Goal: Task Accomplishment & Management: Complete application form

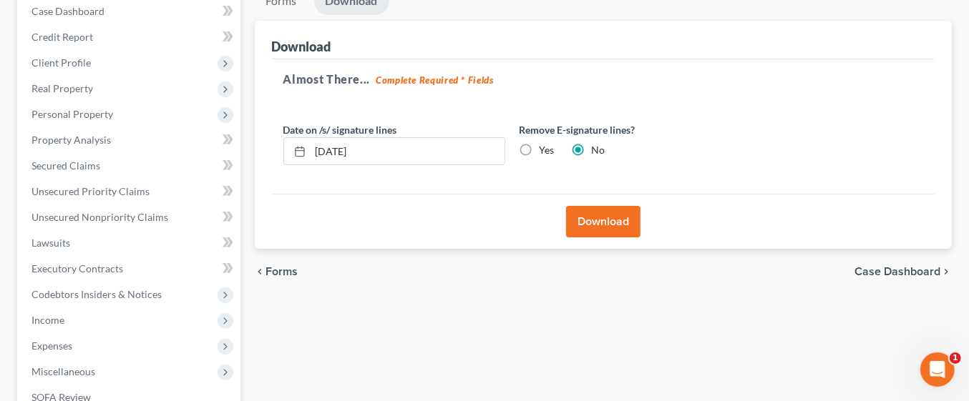
scroll to position [155, 0]
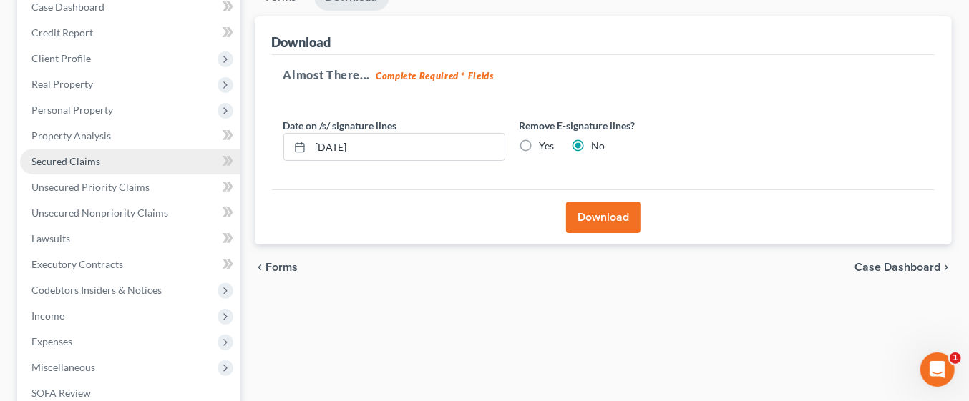
click at [80, 162] on span "Secured Claims" at bounding box center [65, 161] width 69 height 12
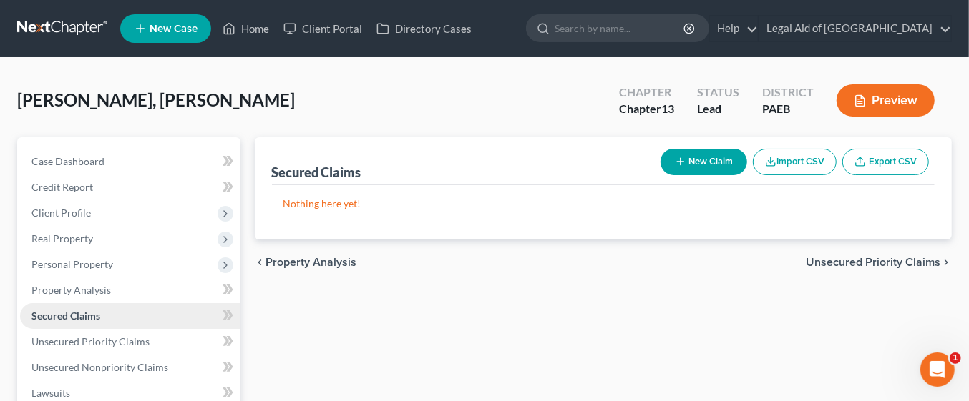
click at [20, 303] on link "Secured Claims" at bounding box center [130, 316] width 220 height 26
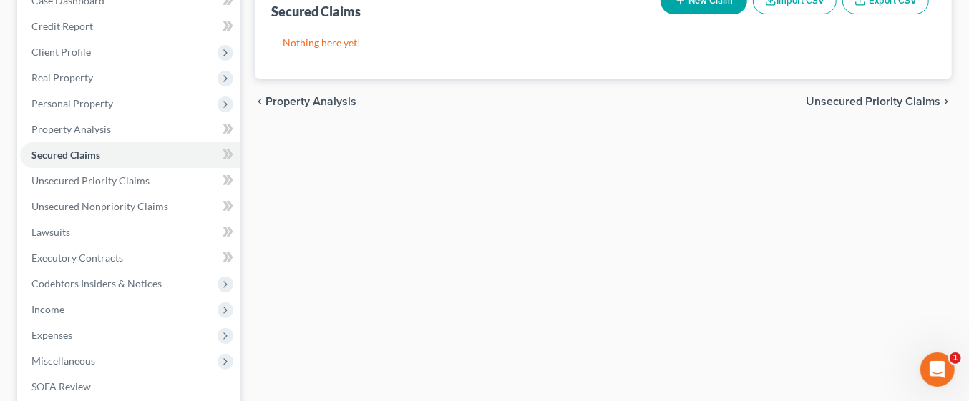
scroll to position [159, 0]
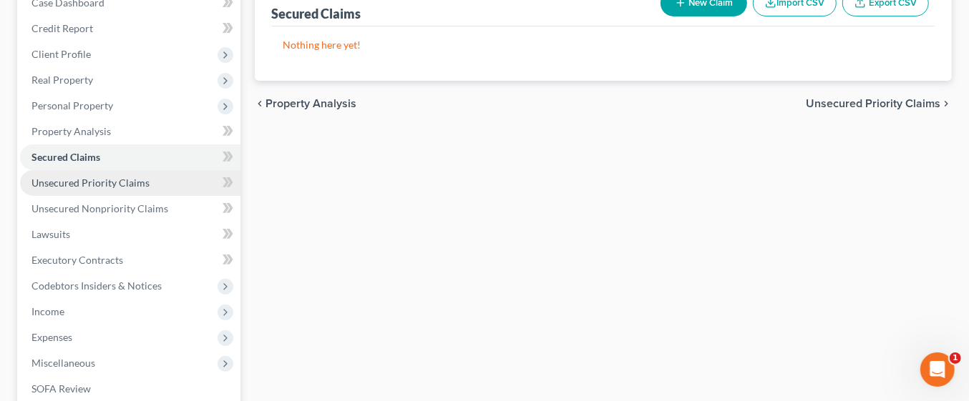
click at [116, 183] on span "Unsecured Priority Claims" at bounding box center [90, 183] width 118 height 12
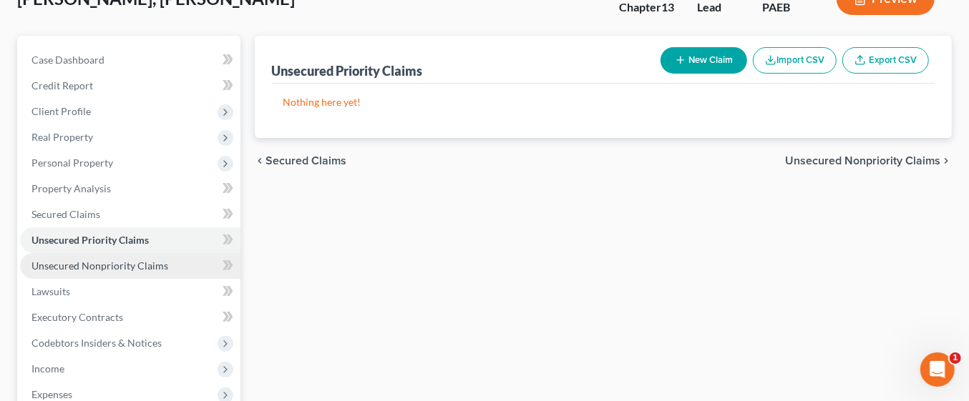
click at [133, 265] on span "Unsecured Nonpriority Claims" at bounding box center [99, 266] width 137 height 12
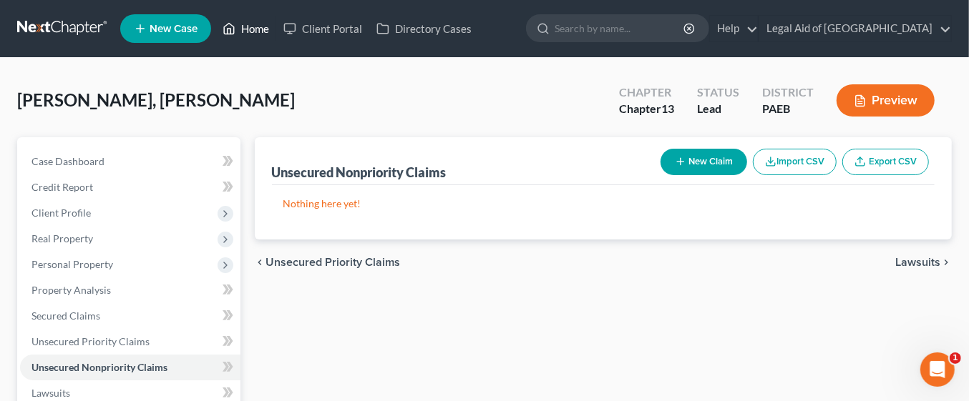
click at [242, 29] on link "Home" at bounding box center [245, 29] width 61 height 26
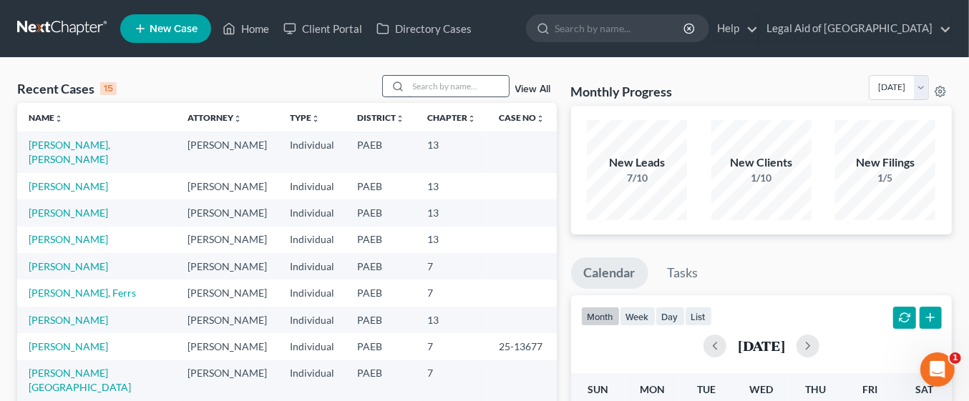
click at [433, 84] on input "search" at bounding box center [458, 86] width 100 height 21
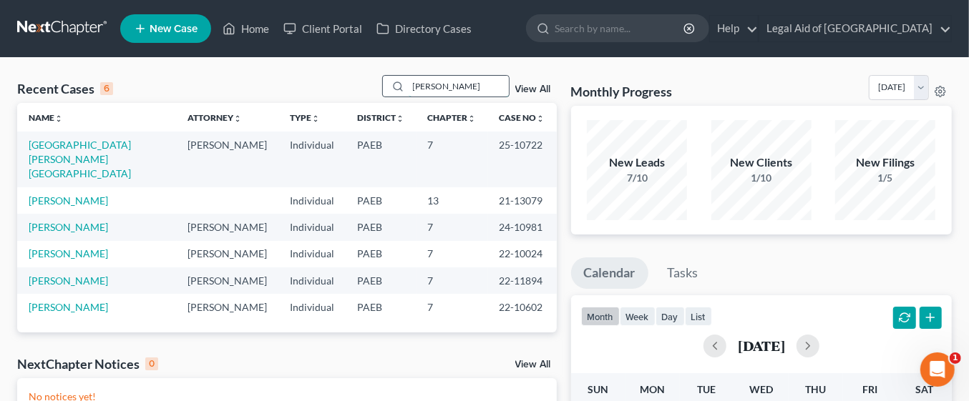
click at [454, 87] on input "[PERSON_NAME]" at bounding box center [458, 86] width 100 height 21
type input "W"
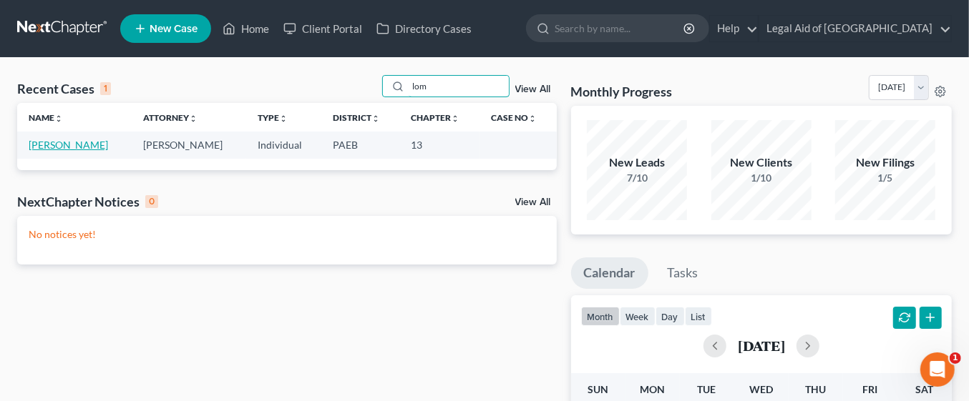
type input "lom"
click at [108, 149] on link "[PERSON_NAME]" at bounding box center [68, 145] width 79 height 12
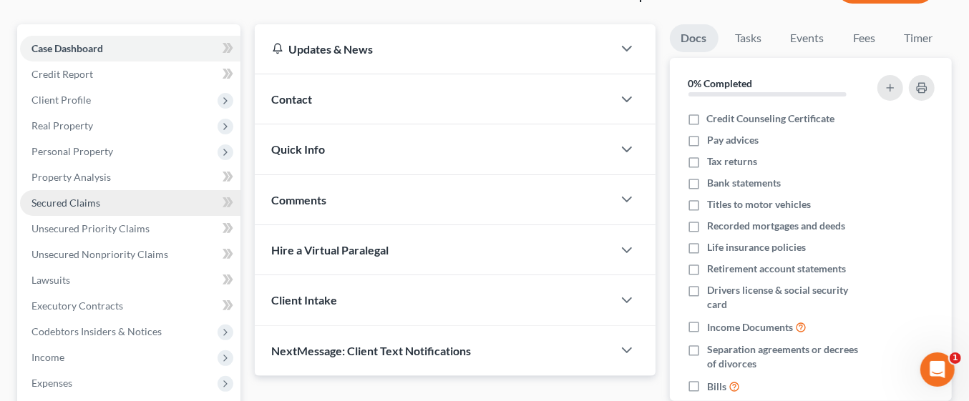
click at [96, 198] on span "Secured Claims" at bounding box center [65, 203] width 69 height 12
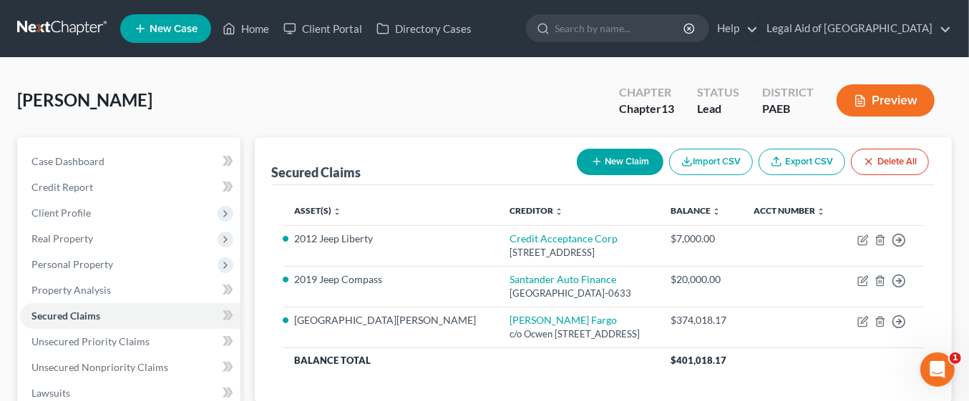
click at [182, 34] on span "New Case" at bounding box center [173, 29] width 48 height 11
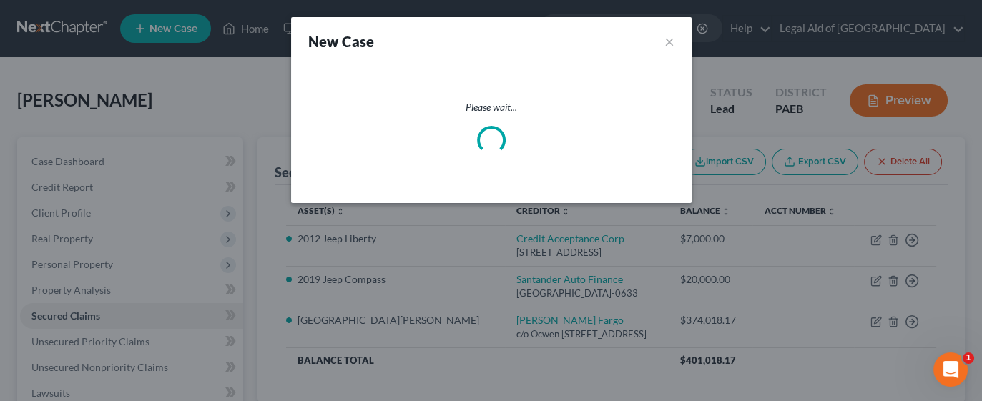
select select "67"
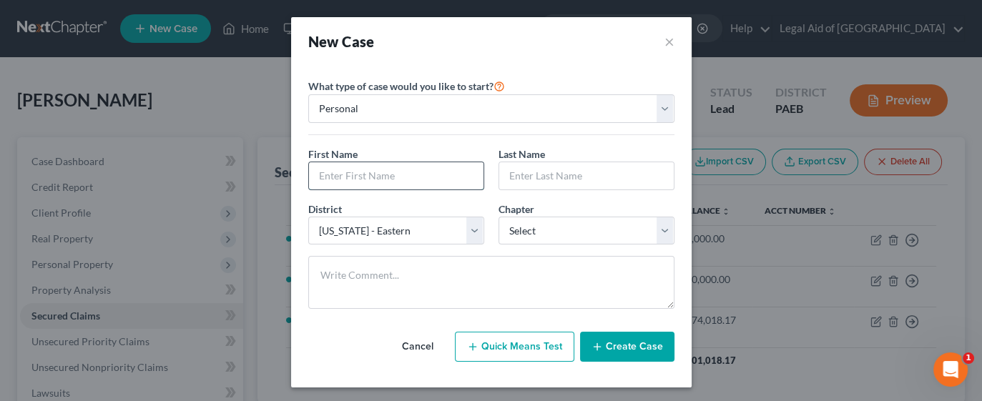
click at [383, 177] on input "text" at bounding box center [396, 175] width 175 height 27
type input "Marketa"
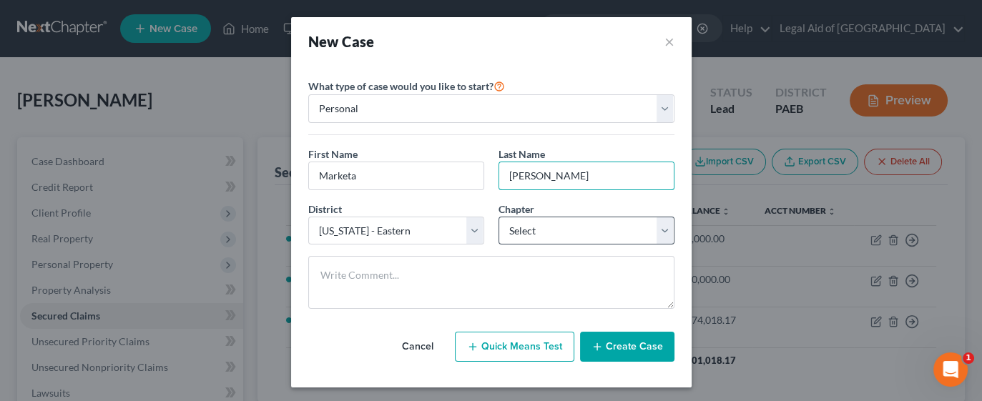
type input "[PERSON_NAME]"
click at [652, 227] on select "Select 7 11 12 13" at bounding box center [587, 231] width 176 height 29
select select "3"
click at [499, 217] on select "Select 7 11 12 13" at bounding box center [587, 231] width 176 height 29
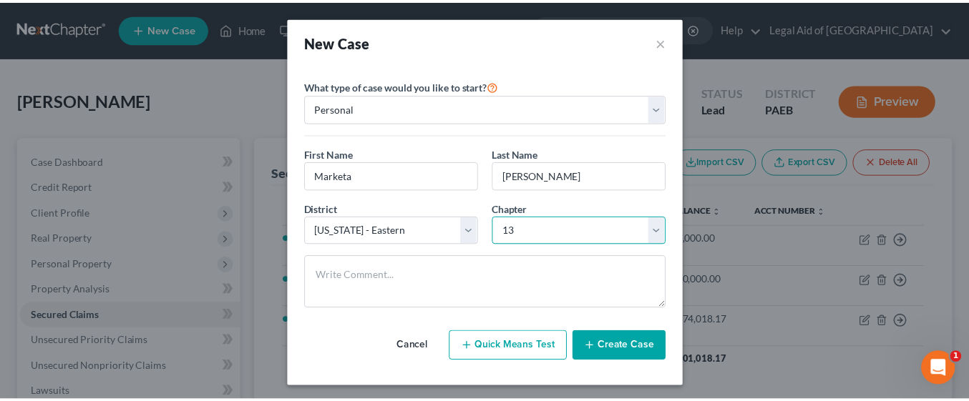
scroll to position [1, 0]
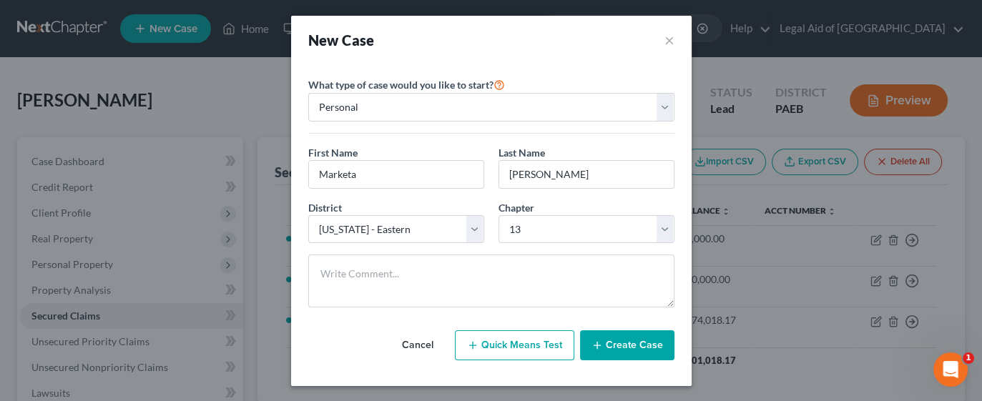
click at [634, 339] on button "Create Case" at bounding box center [627, 345] width 94 height 30
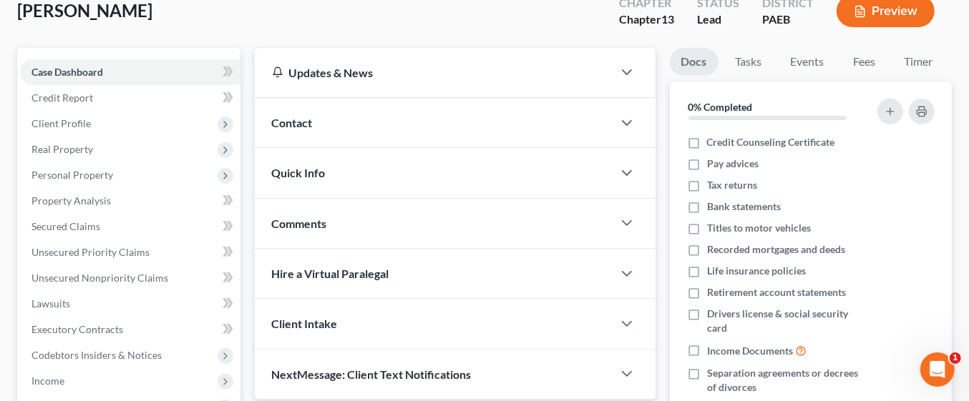
scroll to position [105, 0]
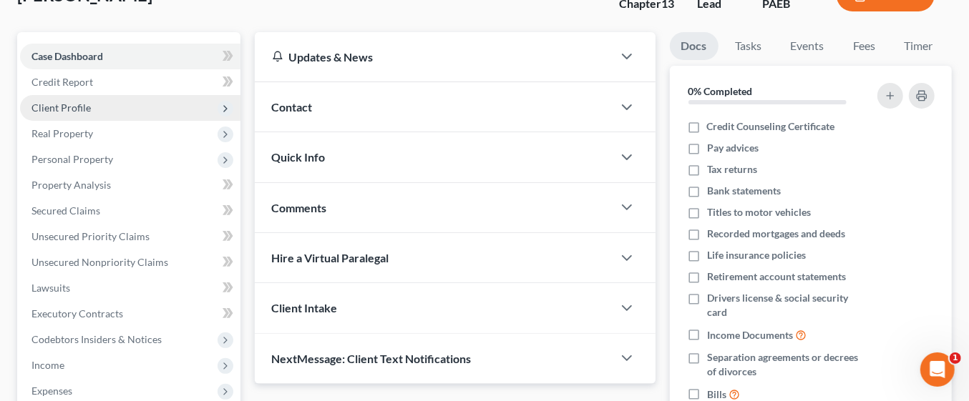
click at [104, 105] on span "Client Profile" at bounding box center [130, 108] width 220 height 26
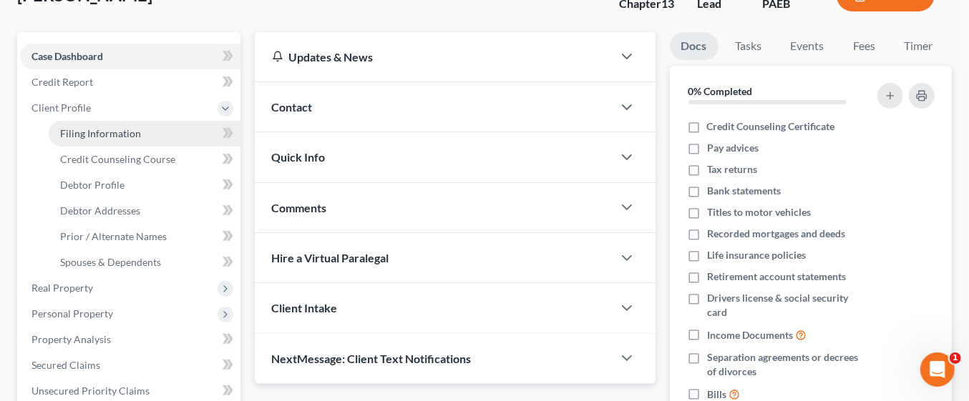
click at [162, 137] on link "Filing Information" at bounding box center [145, 134] width 192 height 26
select select "1"
select select "0"
select select "3"
select select "67"
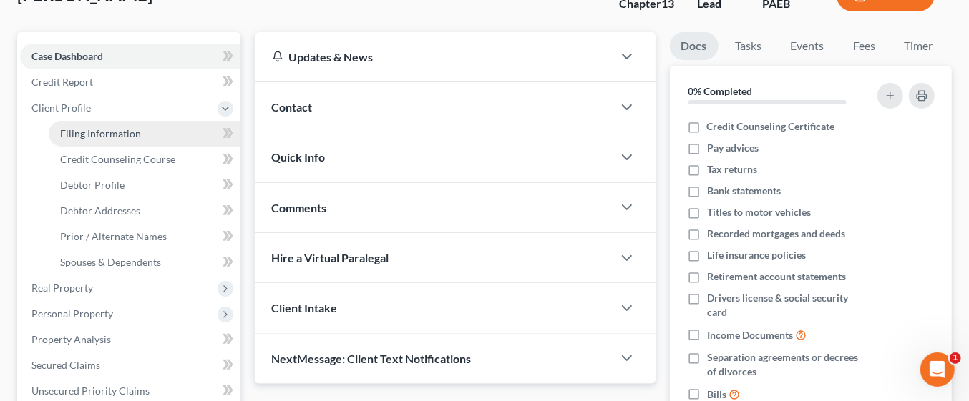
select select "39"
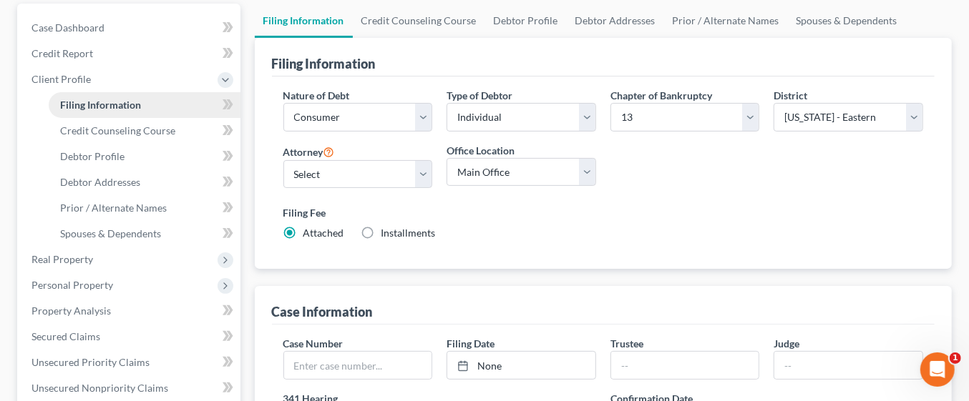
scroll to position [137, 0]
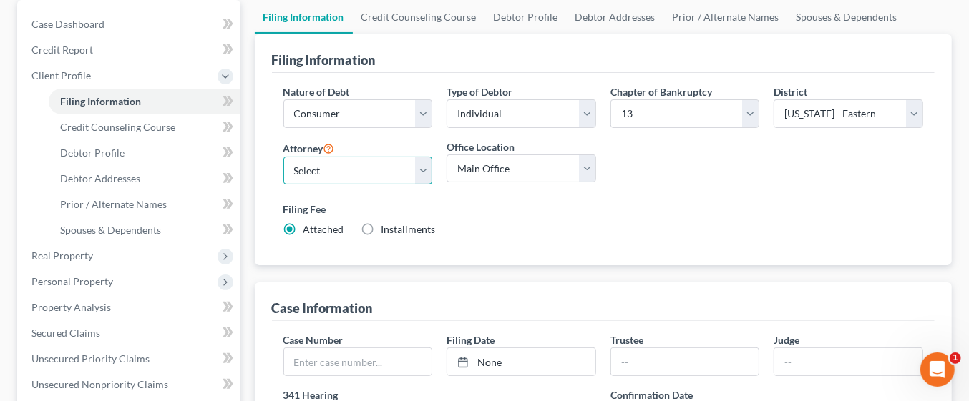
click at [420, 170] on select "Select [PERSON_NAME] - PAEB [PERSON_NAME] - PAEB [PERSON_NAME] - PAEB [PERSON_N…" at bounding box center [357, 171] width 149 height 29
select select "5"
click at [283, 157] on select "Select [PERSON_NAME] - PAEB [PERSON_NAME] - PAEB [PERSON_NAME] - PAEB [PERSON_N…" at bounding box center [357, 171] width 149 height 29
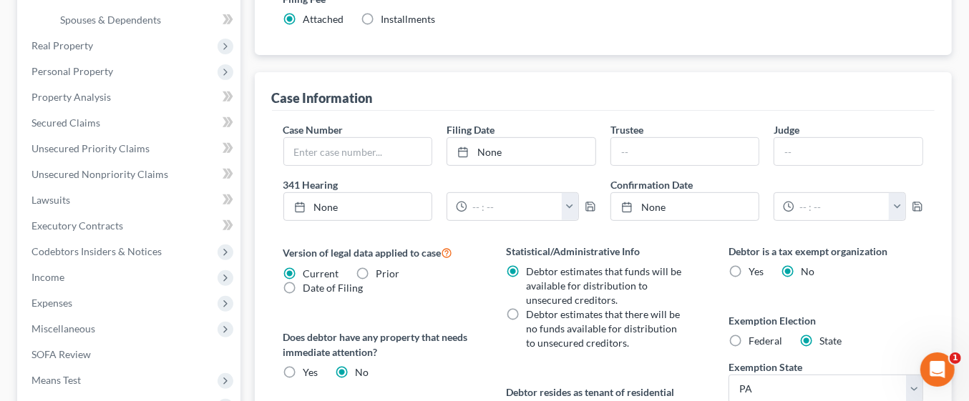
scroll to position [351, 0]
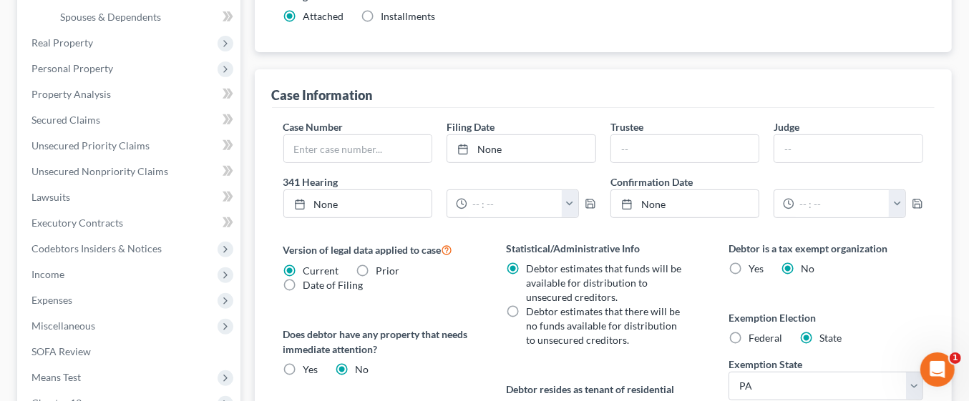
click at [750, 338] on span "Federal" at bounding box center [765, 338] width 34 height 12
click at [754, 338] on input "Federal" at bounding box center [758, 335] width 9 height 9
radio input "true"
radio input "false"
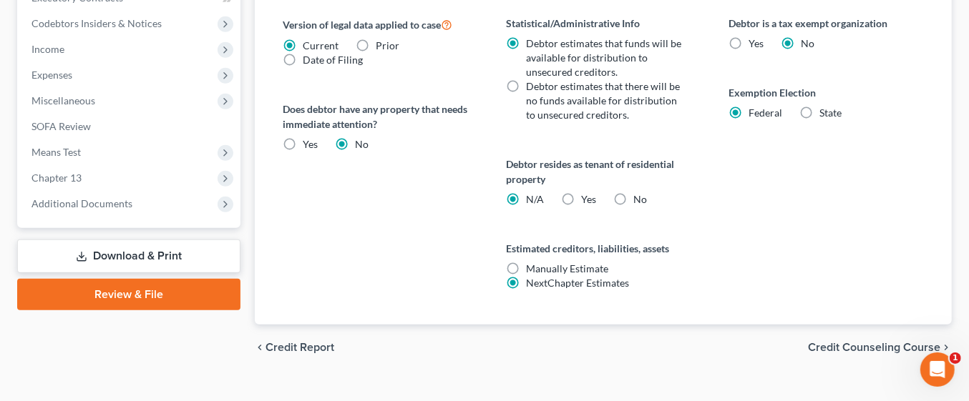
scroll to position [585, 0]
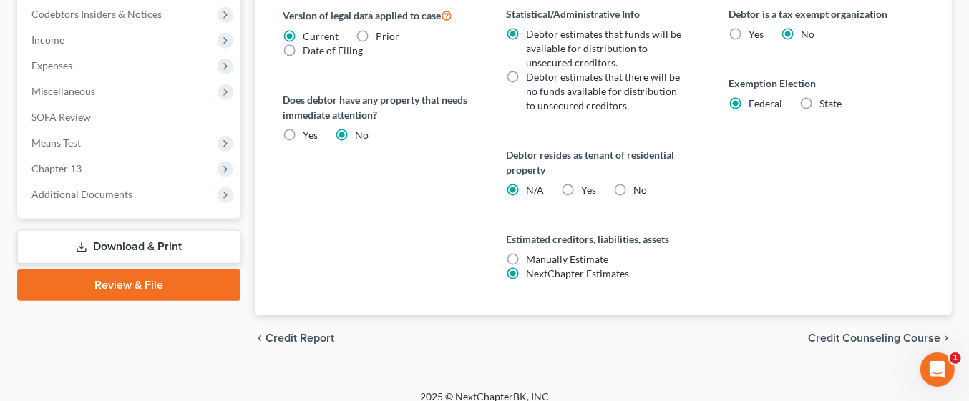
click at [889, 336] on span "Credit Counseling Course" at bounding box center [874, 338] width 132 height 11
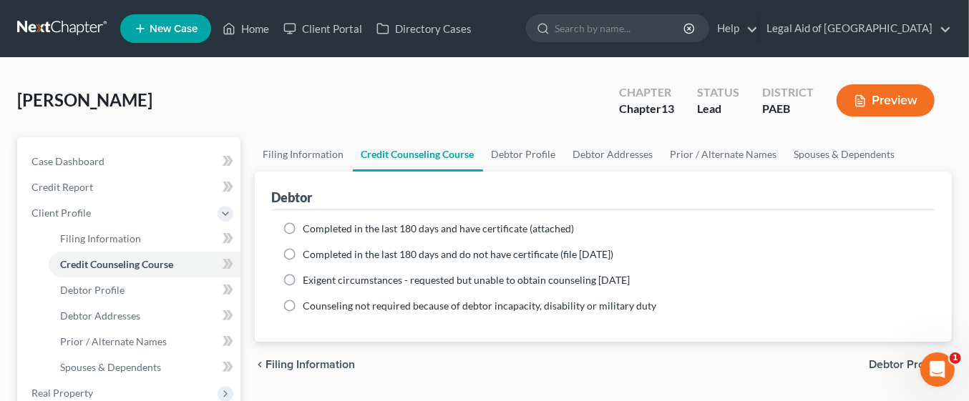
click at [303, 226] on label "Completed in the last 180 days and have certificate (attached)" at bounding box center [438, 229] width 271 height 14
click at [309, 226] on input "Completed in the last 180 days and have certificate (attached)" at bounding box center [313, 226] width 9 height 9
radio input "true"
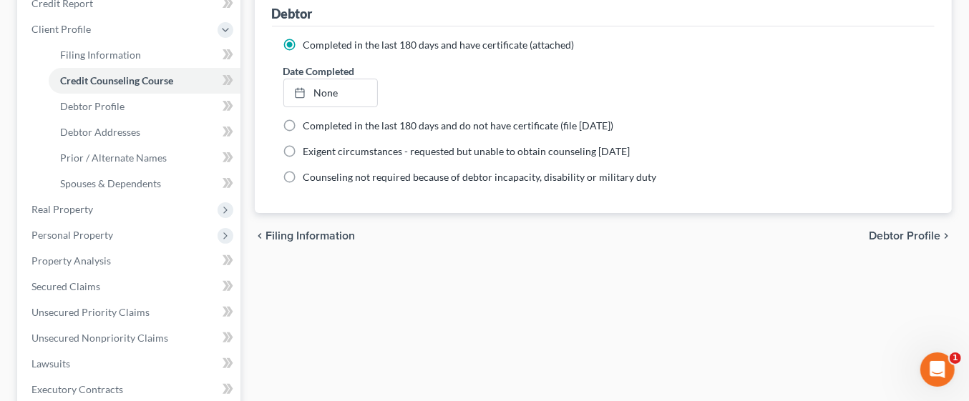
click at [919, 230] on span "Debtor Profile" at bounding box center [904, 235] width 72 height 11
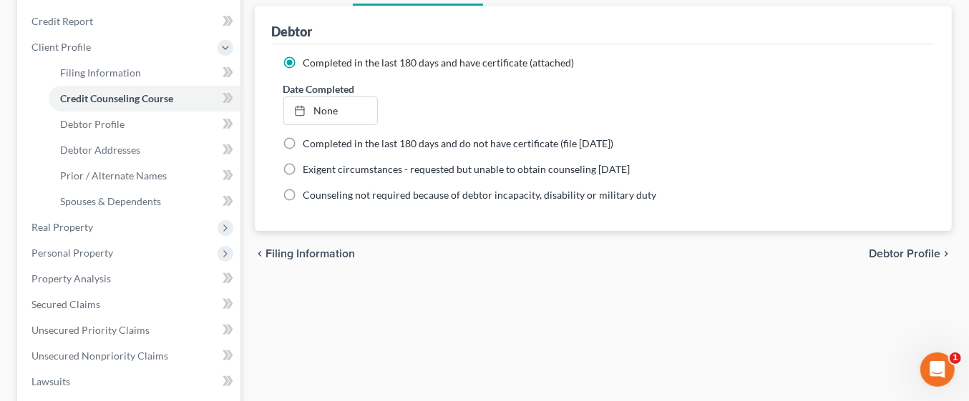
select select "0"
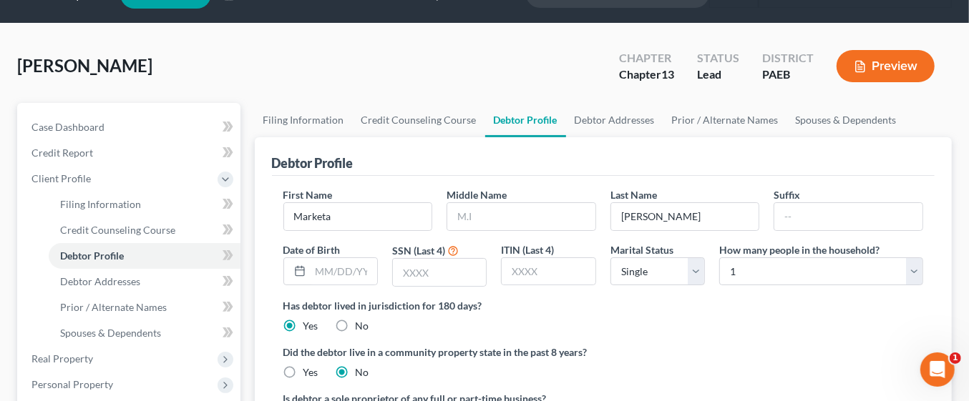
scroll to position [48, 0]
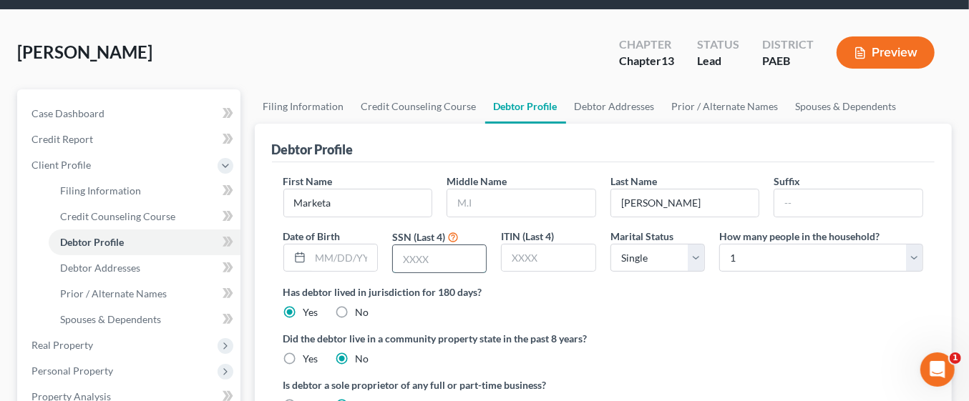
click at [436, 258] on input "text" at bounding box center [439, 258] width 93 height 27
type input "7385"
click at [910, 256] on select "Select 1 2 3 4 5 6 7 8 9 10 11 12 13 14 15 16 17 18 19 20" at bounding box center [821, 258] width 204 height 29
select select "1"
click at [719, 244] on select "Select 1 2 3 4 5 6 7 8 9 10 11 12 13 14 15 16 17 18 19 20" at bounding box center [821, 258] width 204 height 29
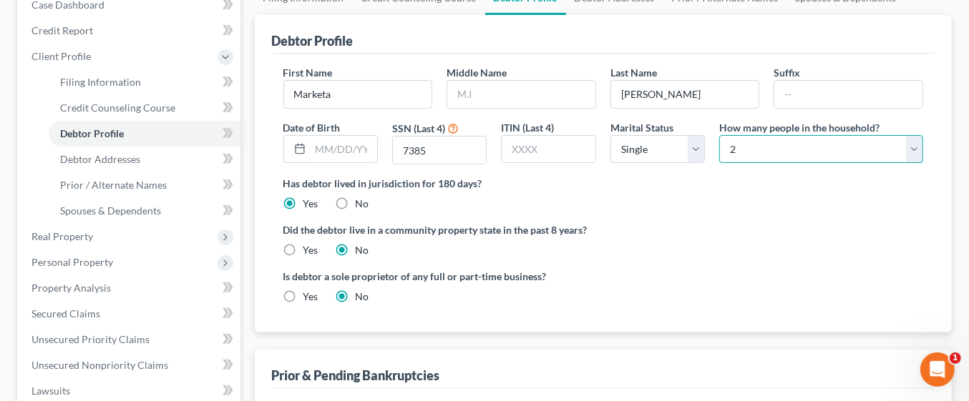
scroll to position [157, 0]
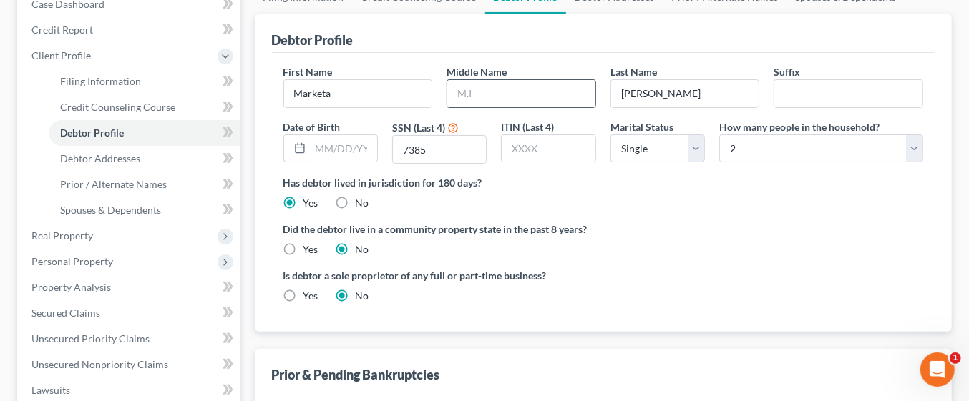
click at [489, 89] on input "text" at bounding box center [521, 93] width 148 height 27
type input "A."
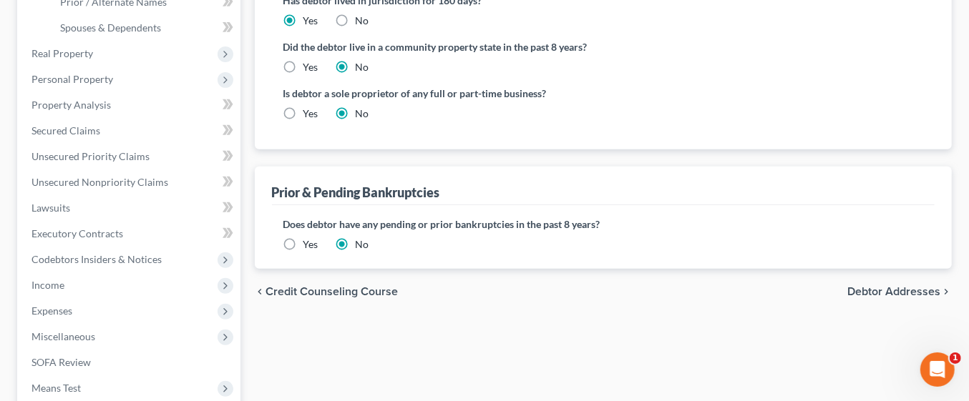
scroll to position [343, 0]
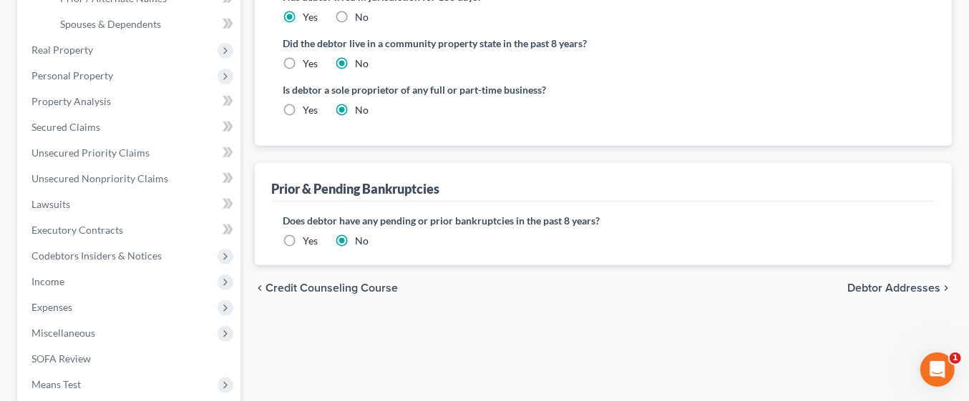
click at [894, 288] on span "Debtor Addresses" at bounding box center [893, 288] width 93 height 11
select select "0"
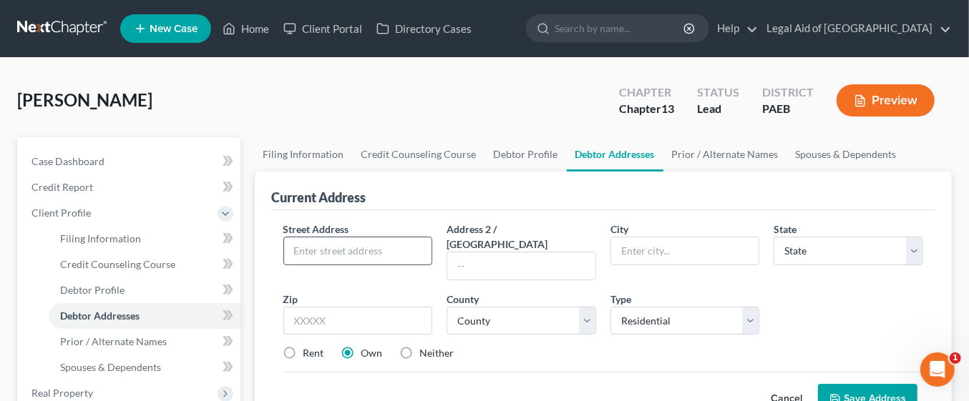
click at [378, 252] on input "text" at bounding box center [358, 250] width 148 height 27
type input "[STREET_ADDRESS]"
click at [657, 243] on input "text" at bounding box center [685, 250] width 148 height 27
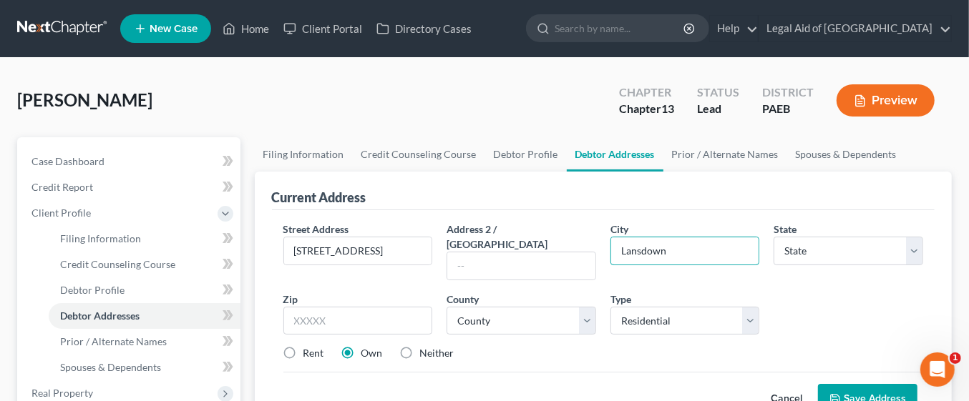
type input "Lansdowne"
select select "39"
type input "19050"
click at [590, 307] on select "County [GEOGRAPHIC_DATA] [GEOGRAPHIC_DATA] [GEOGRAPHIC_DATA] [GEOGRAPHIC_DATA] …" at bounding box center [520, 321] width 149 height 29
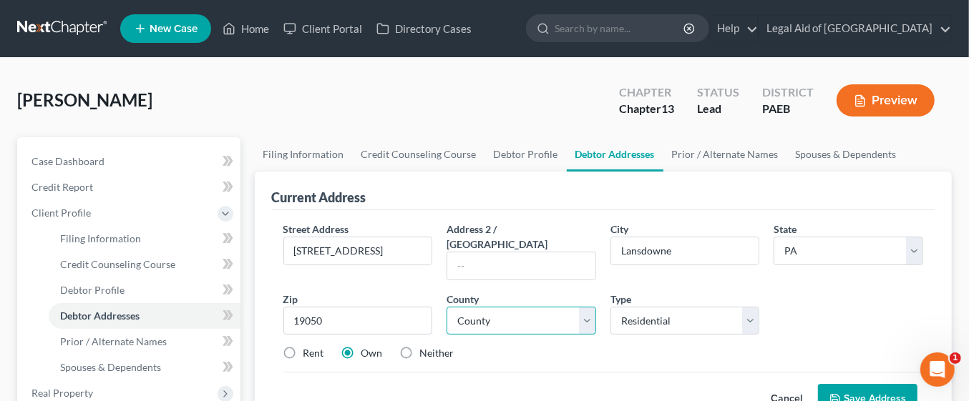
select select "22"
click at [446, 307] on select "County [GEOGRAPHIC_DATA] [GEOGRAPHIC_DATA] [GEOGRAPHIC_DATA] [GEOGRAPHIC_DATA] …" at bounding box center [520, 321] width 149 height 29
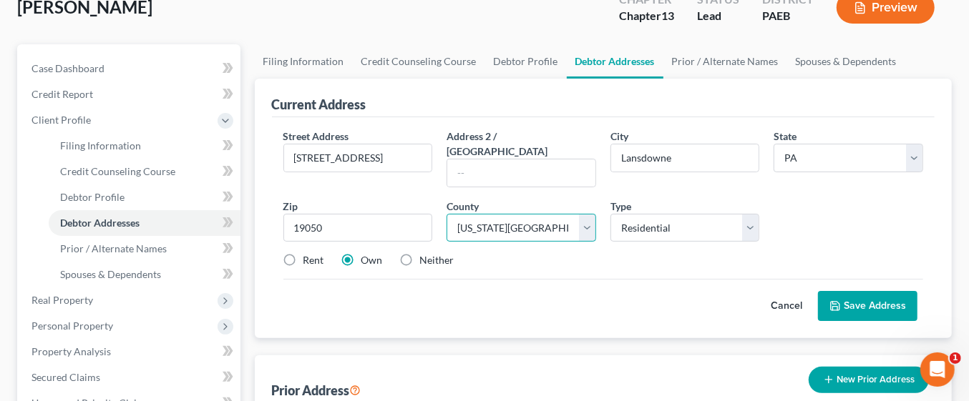
scroll to position [94, 0]
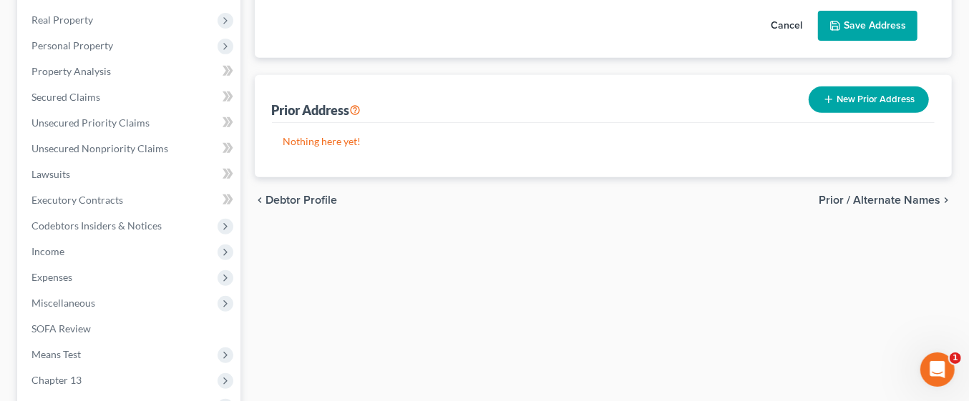
click at [906, 195] on span "Prior / Alternate Names" at bounding box center [879, 200] width 122 height 11
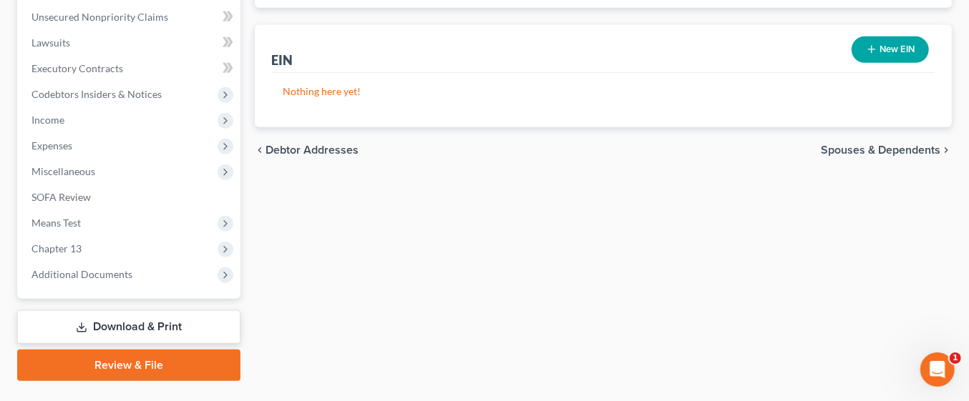
click at [895, 151] on span "Spouses & Dependents" at bounding box center [879, 149] width 119 height 11
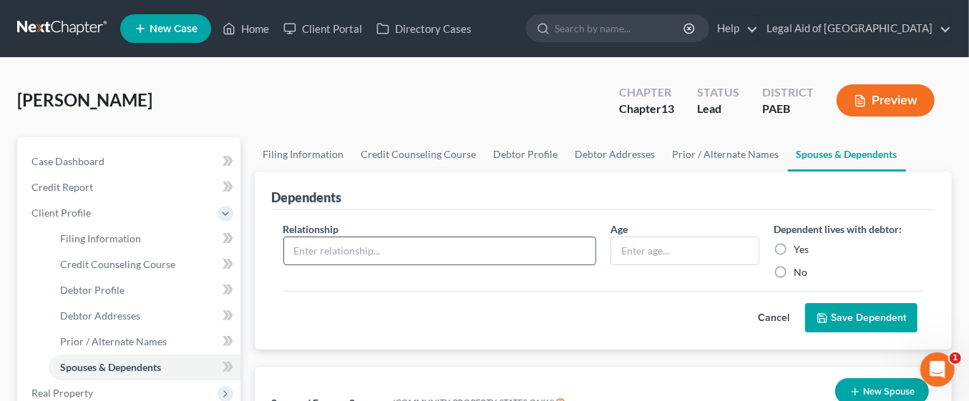
click at [519, 250] on input "text" at bounding box center [439, 250] width 311 height 27
type input "Son"
click at [666, 246] on input "text" at bounding box center [685, 250] width 148 height 27
type input "15"
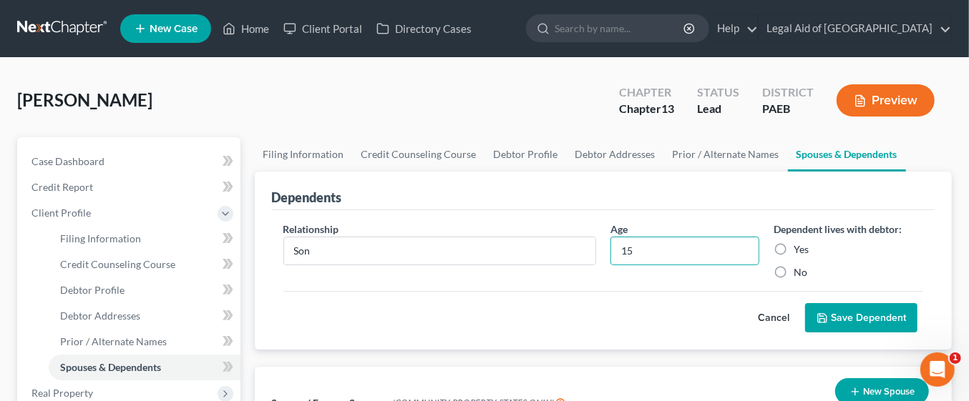
click at [799, 248] on label "Yes" at bounding box center [800, 249] width 15 height 14
click at [799, 248] on input "Yes" at bounding box center [803, 246] width 9 height 9
radio input "true"
click at [866, 315] on button "Save Dependent" at bounding box center [861, 318] width 112 height 30
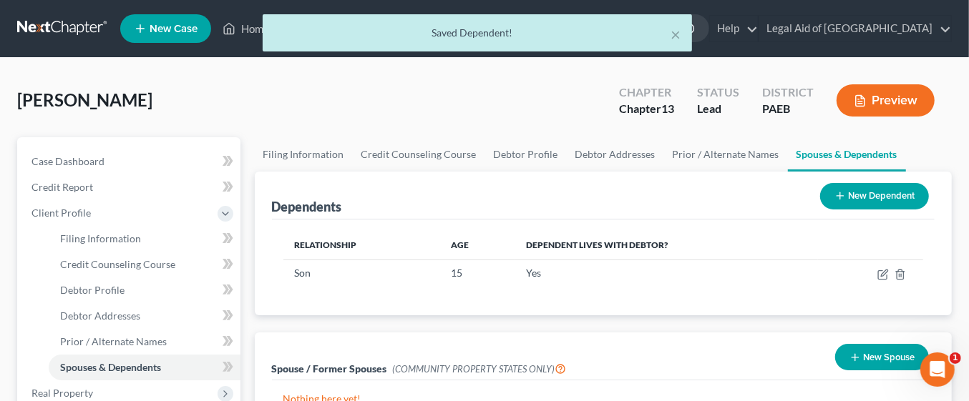
click at [868, 193] on button "New Dependent" at bounding box center [874, 196] width 109 height 26
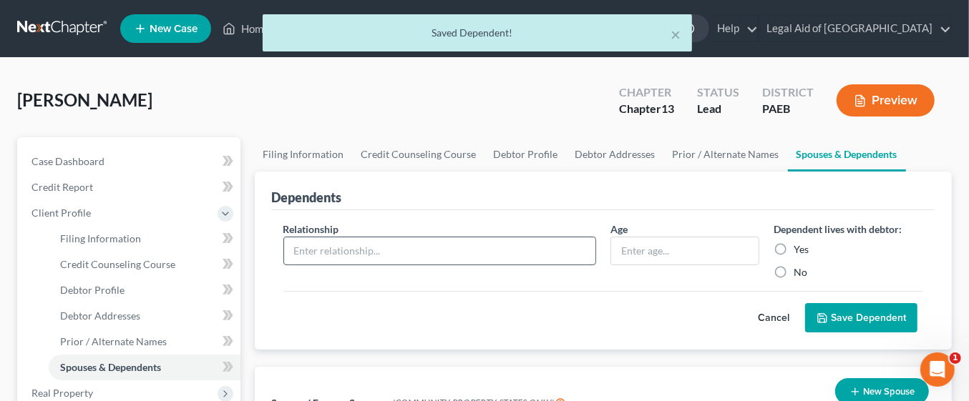
click at [391, 244] on input "text" at bounding box center [439, 250] width 311 height 27
type input "Son"
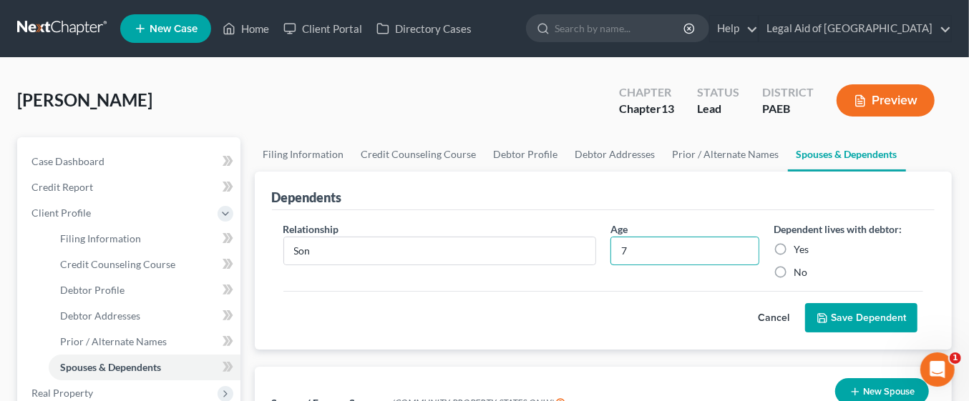
type input "7"
click at [793, 248] on label "Yes" at bounding box center [800, 249] width 15 height 14
click at [799, 248] on input "Yes" at bounding box center [803, 246] width 9 height 9
radio input "true"
click at [885, 317] on button "Save Dependent" at bounding box center [861, 318] width 112 height 30
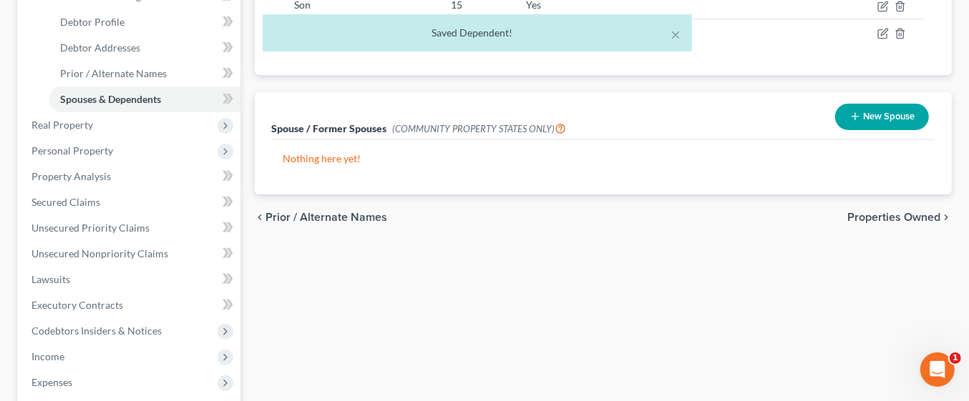
click at [895, 214] on span "Properties Owned" at bounding box center [893, 217] width 93 height 11
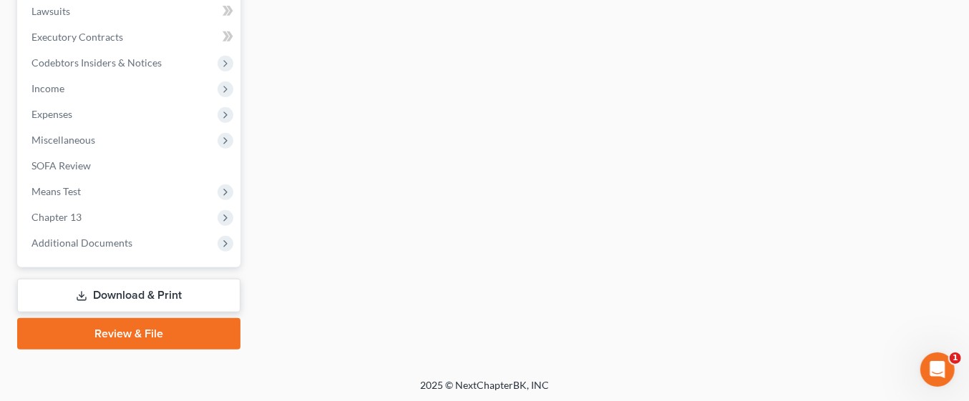
click at [155, 289] on link "Download & Print" at bounding box center [128, 296] width 223 height 34
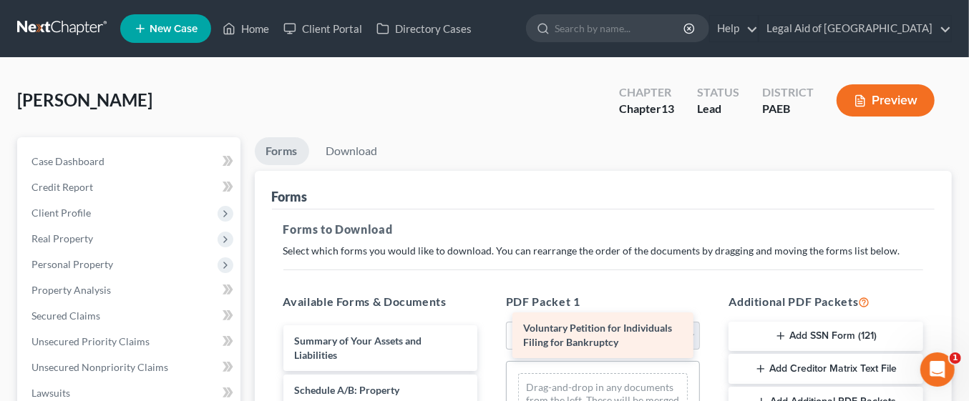
drag, startPoint x: 371, startPoint y: 344, endPoint x: 599, endPoint y: 333, distance: 229.2
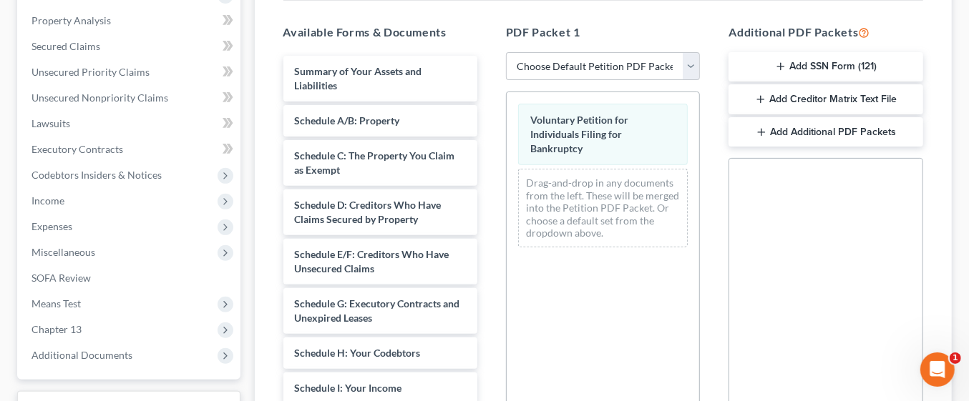
scroll to position [268, 0]
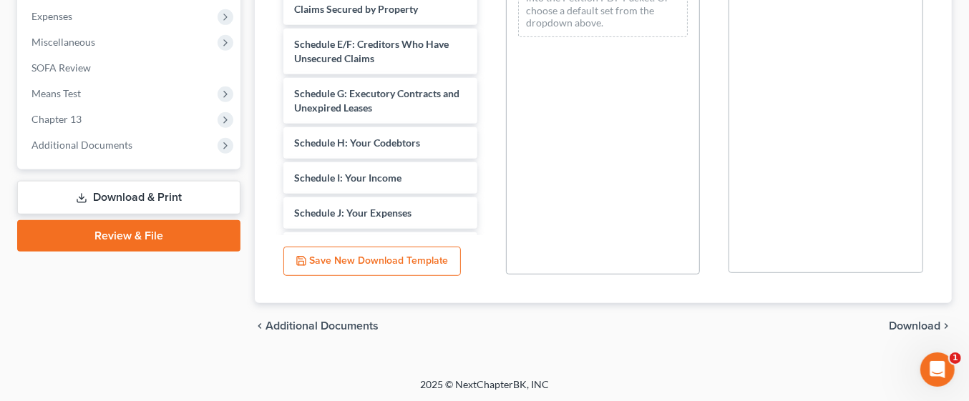
click at [923, 327] on span "Download" at bounding box center [914, 325] width 52 height 11
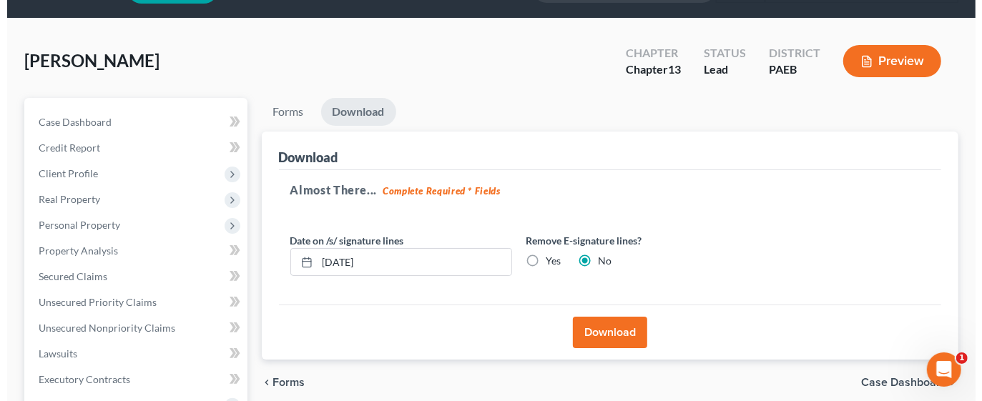
scroll to position [94, 0]
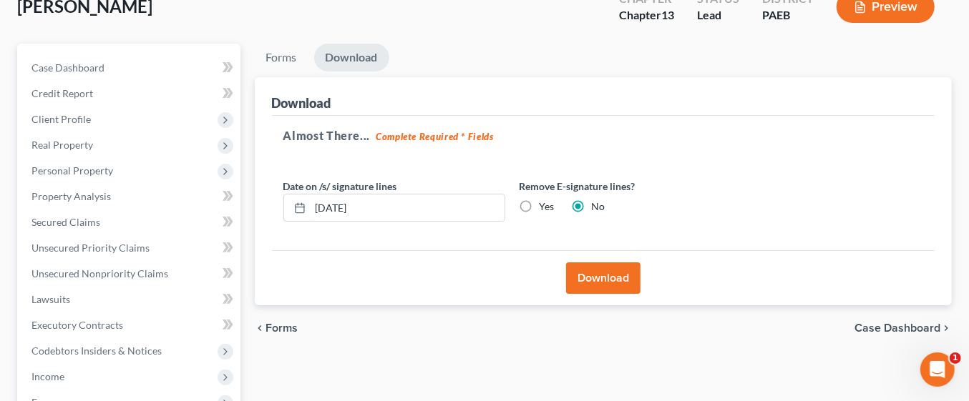
click at [625, 265] on button "Download" at bounding box center [603, 278] width 74 height 31
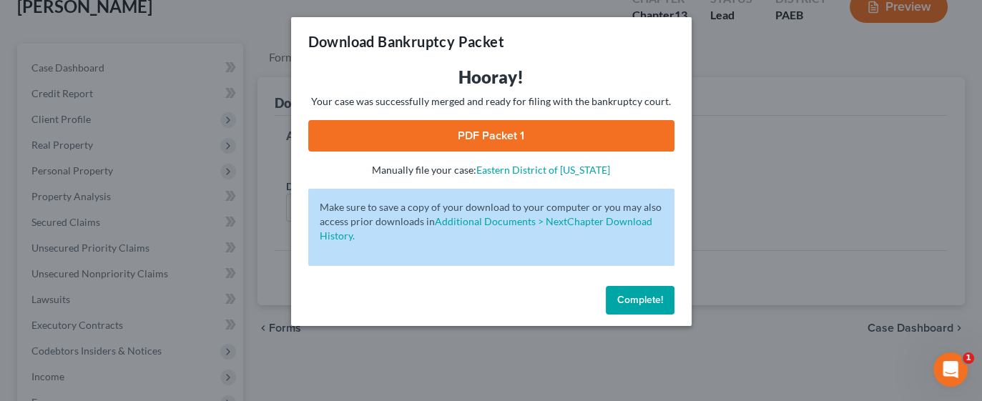
click at [575, 132] on link "PDF Packet 1" at bounding box center [491, 135] width 366 height 31
